Goal: Transaction & Acquisition: Purchase product/service

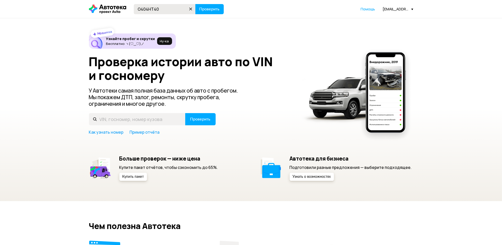
type input "О404НТ40"
click at [196, 4] on button "Проверить" at bounding box center [210, 9] width 28 height 10
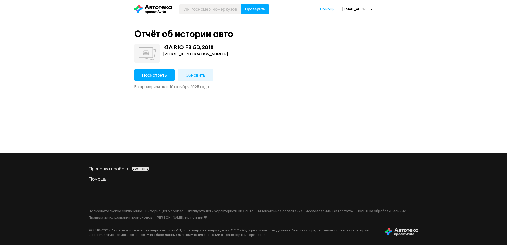
click at [180, 52] on div "[VEHICLE_IDENTIFICATION_NUMBER]" at bounding box center [195, 54] width 65 height 6
copy div "[VEHICLE_IDENTIFICATION_NUMBER]"
click at [197, 9] on input "text" at bounding box center [210, 9] width 62 height 10
type input "С982РК40"
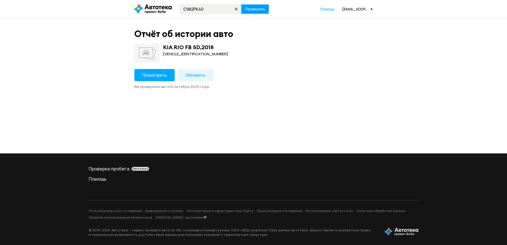
click at [251, 8] on span "Проверить" at bounding box center [255, 9] width 20 height 4
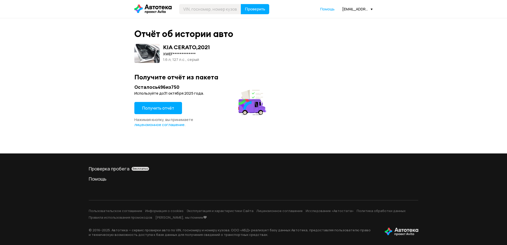
click at [150, 109] on span "Получить отчёт" at bounding box center [158, 108] width 32 height 6
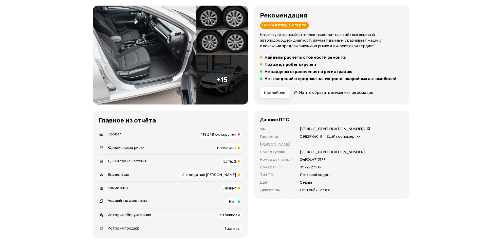
scroll to position [63, 0]
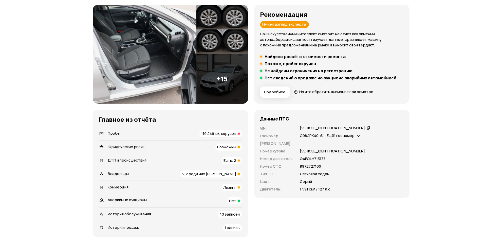
click at [308, 127] on div "[VEHICLE_IDENTIFICATION_NUMBER]" at bounding box center [332, 128] width 65 height 5
click at [218, 134] on span "119 249 км, скручен" at bounding box center [219, 133] width 35 height 5
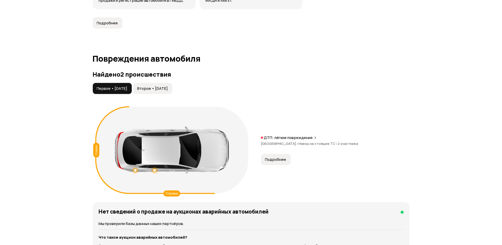
scroll to position [482, 0]
click at [168, 87] on span "Второе • [DATE]" at bounding box center [152, 88] width 31 height 5
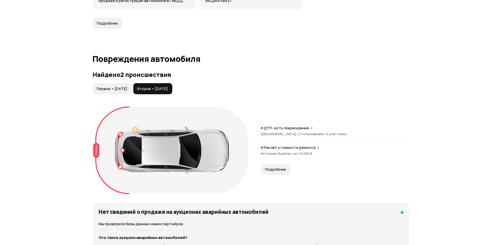
click at [278, 169] on span "Подробнее" at bounding box center [275, 169] width 21 height 5
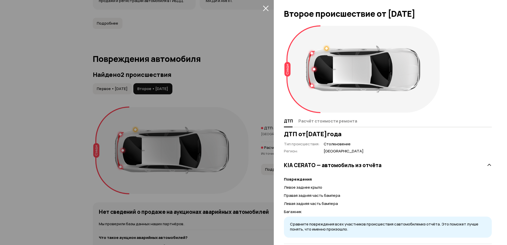
click at [246, 71] on div at bounding box center [253, 122] width 507 height 245
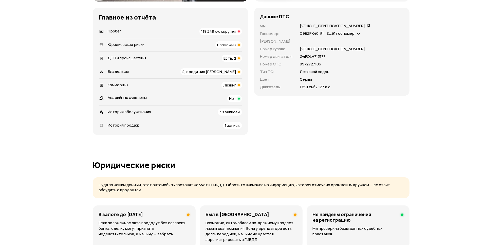
scroll to position [165, 0]
click at [196, 87] on div "Коммерция Лизинг" at bounding box center [170, 85] width 143 height 7
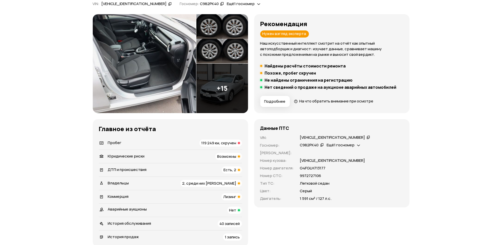
scroll to position [53, 0]
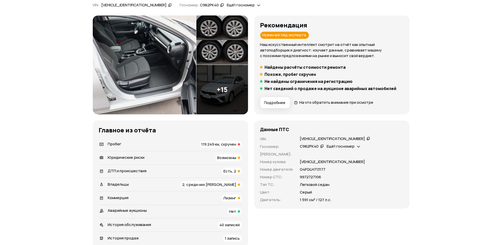
click at [216, 158] on div "Возможны" at bounding box center [229, 157] width 27 height 7
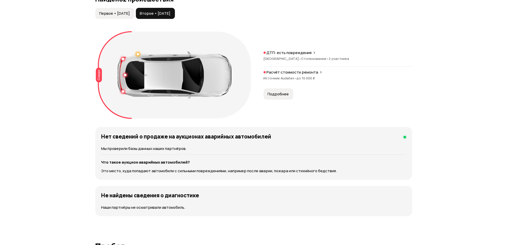
scroll to position [516, 0]
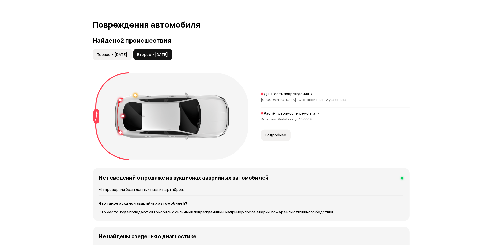
click at [129, 51] on button "Первое • [DATE]" at bounding box center [112, 54] width 39 height 11
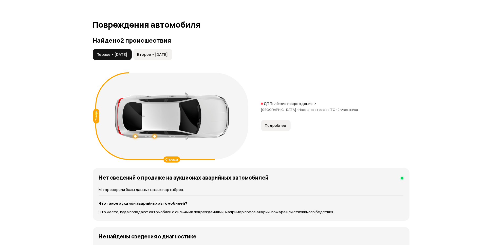
click at [280, 131] on button "Подробнее" at bounding box center [276, 125] width 30 height 11
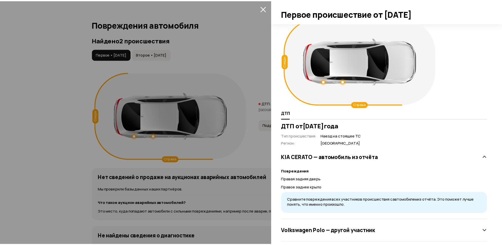
scroll to position [15, 0]
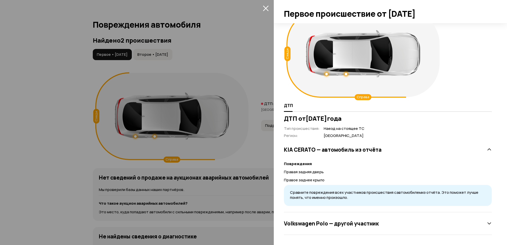
click at [262, 35] on div at bounding box center [253, 122] width 507 height 245
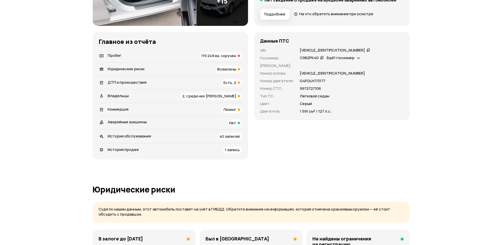
scroll to position [104, 0]
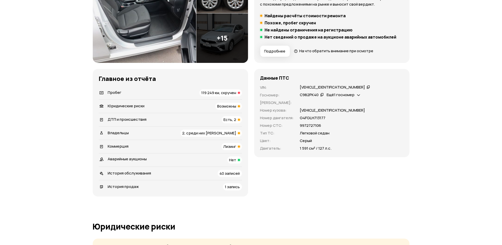
click at [225, 92] on span "119 249 км, скручен" at bounding box center [219, 92] width 35 height 5
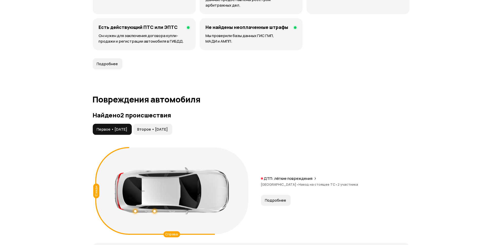
scroll to position [450, 0]
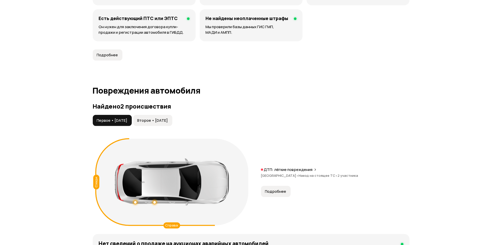
click at [167, 116] on button "Второе • [DATE]" at bounding box center [152, 120] width 39 height 11
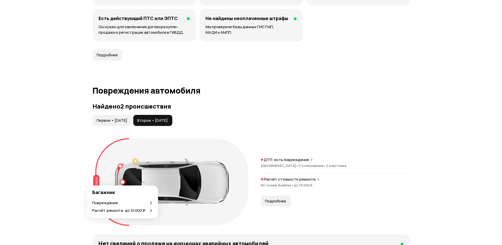
click at [123, 183] on div at bounding box center [123, 182] width 4 height 4
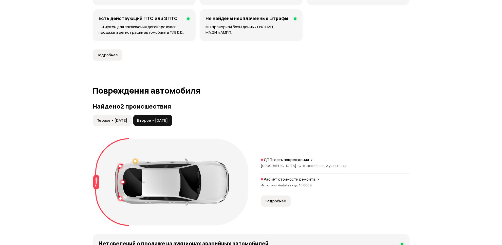
click at [274, 201] on span "Подробнее" at bounding box center [275, 201] width 21 height 5
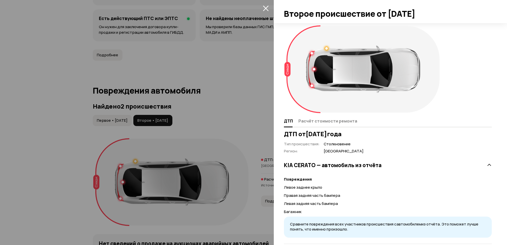
drag, startPoint x: 257, startPoint y: 111, endPoint x: 257, endPoint y: 73, distance: 38.6
click at [257, 111] on div at bounding box center [253, 122] width 507 height 245
